Goal: Transaction & Acquisition: Subscribe to service/newsletter

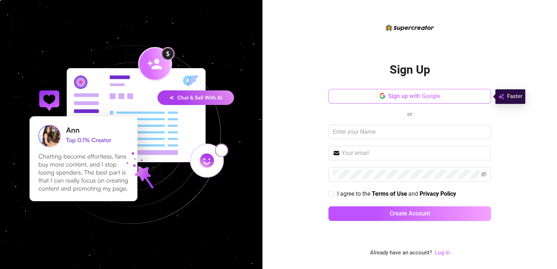
click at [377, 101] on button "Sign up with Google" at bounding box center [410, 96] width 163 height 15
